Goal: Information Seeking & Learning: Learn about a topic

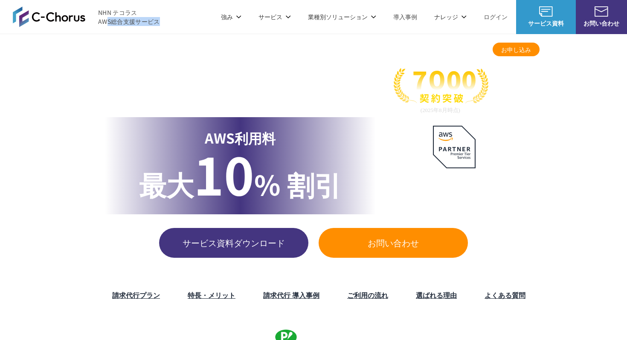
drag, startPoint x: 121, startPoint y: 30, endPoint x: 105, endPoint y: 21, distance: 18.5
click at [105, 21] on header "NHN テコラス AWS総合支援サービス 強み 強み C-Chorusの強み 管理ポータル 開発ロードマップ C-Chorusのサポート 資料を請求する まず…" at bounding box center [313, 17] width 627 height 34
click at [168, 21] on header "NHN テコラス AWS総合支援サービス 強み 強み C-Chorusの強み 管理ポータル 開発ロードマップ C-Chorusのサポート 資料を請求する まず…" at bounding box center [313, 17] width 627 height 34
drag, startPoint x: 164, startPoint y: 21, endPoint x: 99, endPoint y: 21, distance: 64.8
click at [99, 21] on header "NHN テコラス AWS総合支援サービス 強み 強み C-Chorusの強み 管理ポータル 開発ロードマップ C-Chorusのサポート 資料を請求する まず…" at bounding box center [313, 17] width 627 height 34
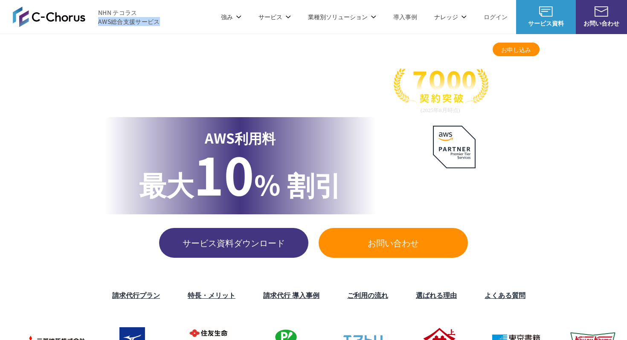
click at [102, 29] on header "NHN テコラス AWS総合支援サービス 強み 強み C-Chorusの強み 管理ポータル 開発ロードマップ C-Chorusのサポート 資料を請求する まず…" at bounding box center [313, 17] width 627 height 34
